Goal: Use online tool/utility: Use online tool/utility

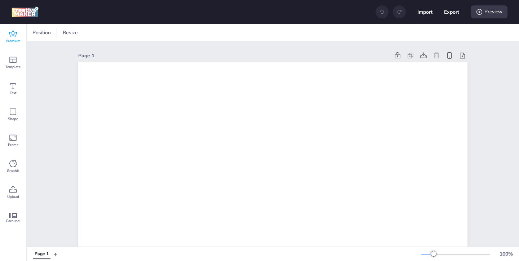
click at [9, 35] on icon at bounding box center [13, 34] width 9 height 9
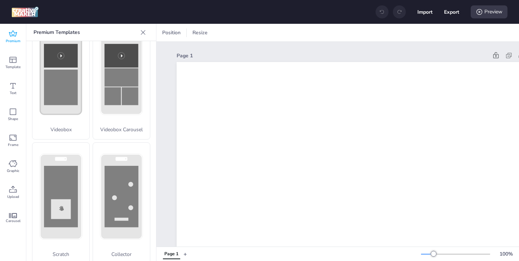
scroll to position [283, 0]
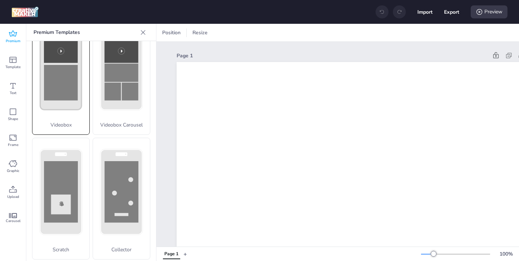
click at [79, 130] on div "Videobox" at bounding box center [61, 74] width 58 height 122
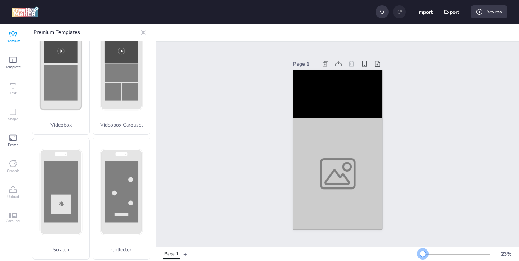
drag, startPoint x: 434, startPoint y: 254, endPoint x: 423, endPoint y: 253, distance: 11.6
click at [423, 253] on div at bounding box center [423, 254] width 6 height 6
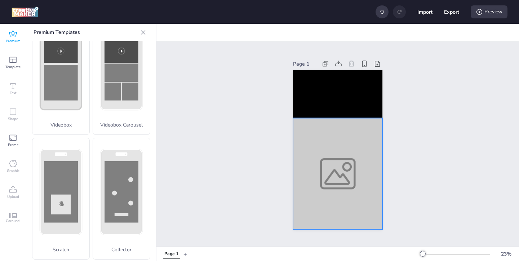
click at [353, 190] on div at bounding box center [337, 173] width 89 height 111
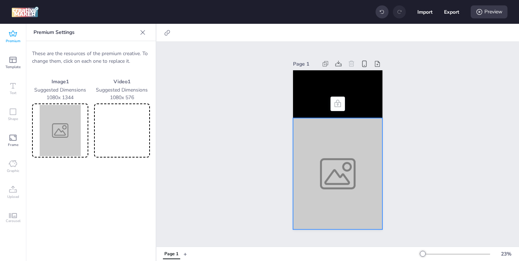
click at [48, 116] on img at bounding box center [60, 130] width 53 height 51
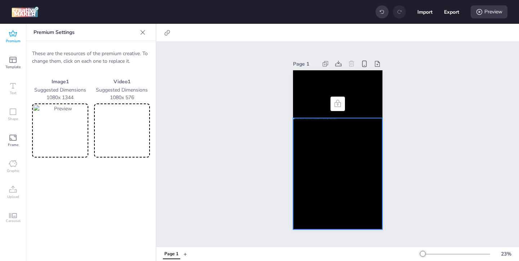
click at [134, 115] on video at bounding box center [121, 130] width 53 height 51
click at [312, 97] on video at bounding box center [337, 94] width 89 height 48
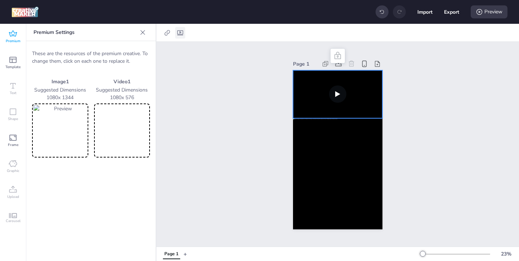
click at [181, 32] on icon at bounding box center [180, 32] width 7 height 7
select select "contain"
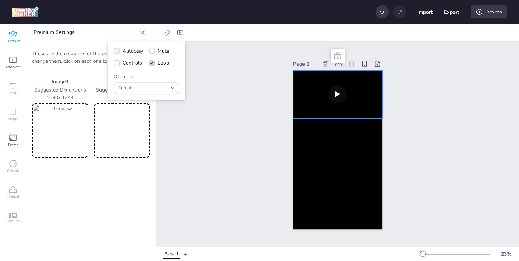
click at [121, 52] on label "Autoplay" at bounding box center [128, 51] width 35 height 13
click at [118, 52] on input "Autoplay" at bounding box center [115, 54] width 5 height 5
checkbox input "true"
click at [121, 64] on label "Controls" at bounding box center [128, 63] width 34 height 13
click at [118, 64] on input "Controls" at bounding box center [115, 65] width 5 height 5
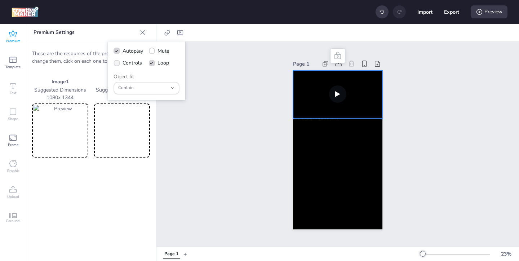
checkbox input "true"
click at [488, 17] on div "Preview" at bounding box center [489, 11] width 37 height 13
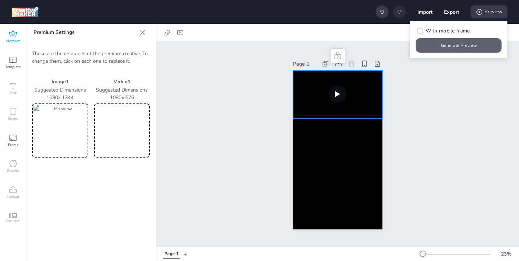
click at [469, 45] on button "Generate Preview" at bounding box center [459, 45] width 86 height 14
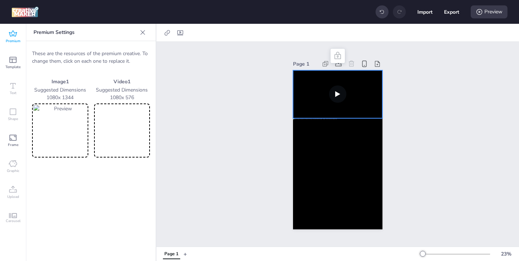
click at [129, 121] on video at bounding box center [121, 130] width 53 height 51
click at [178, 30] on icon at bounding box center [180, 32] width 6 height 5
select select "contain"
click at [456, 80] on div "Page 1" at bounding box center [337, 144] width 362 height 205
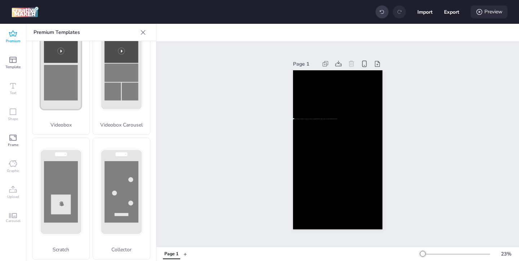
click at [500, 13] on div "Preview" at bounding box center [489, 11] width 37 height 13
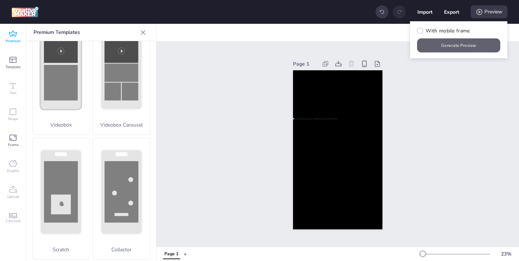
click at [442, 46] on button "Generate Preview" at bounding box center [458, 46] width 83 height 14
